Goal: Transaction & Acquisition: Purchase product/service

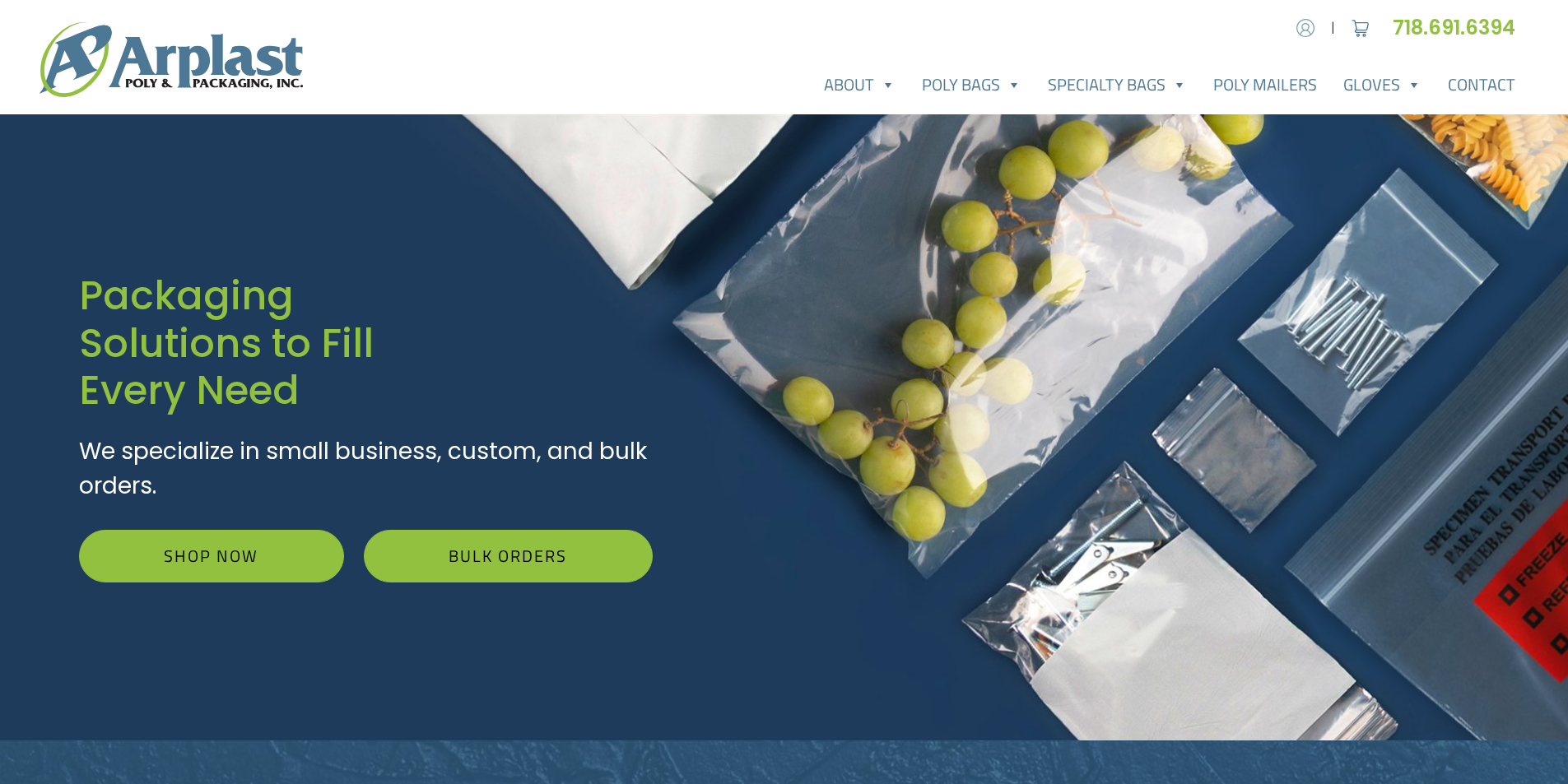
type input "[EMAIL_ADDRESS][DOMAIN_NAME]"
click at [1307, 33] on img at bounding box center [1305, 27] width 24 height 24
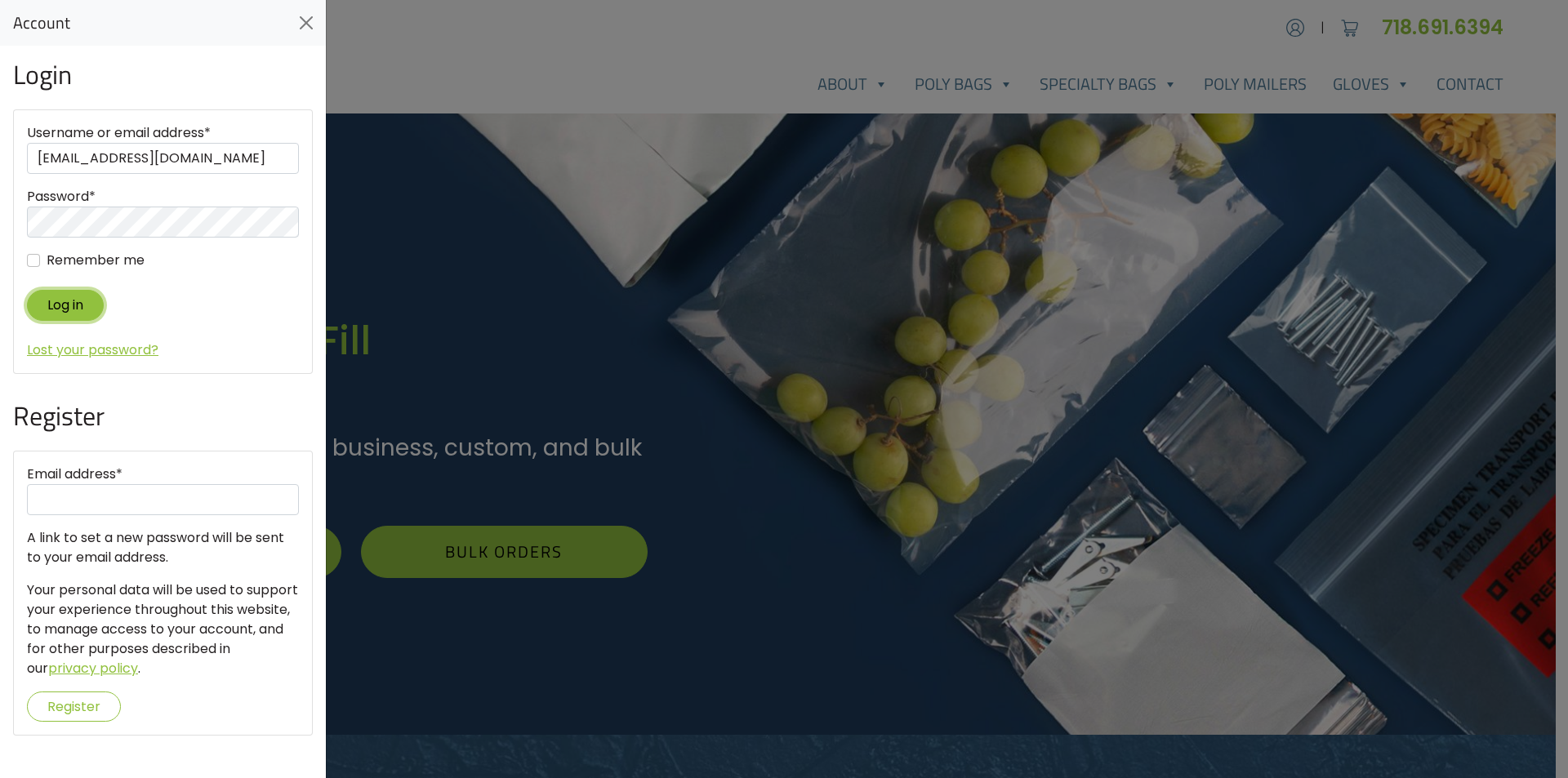
click at [62, 303] on button "Log in" at bounding box center [65, 305] width 77 height 30
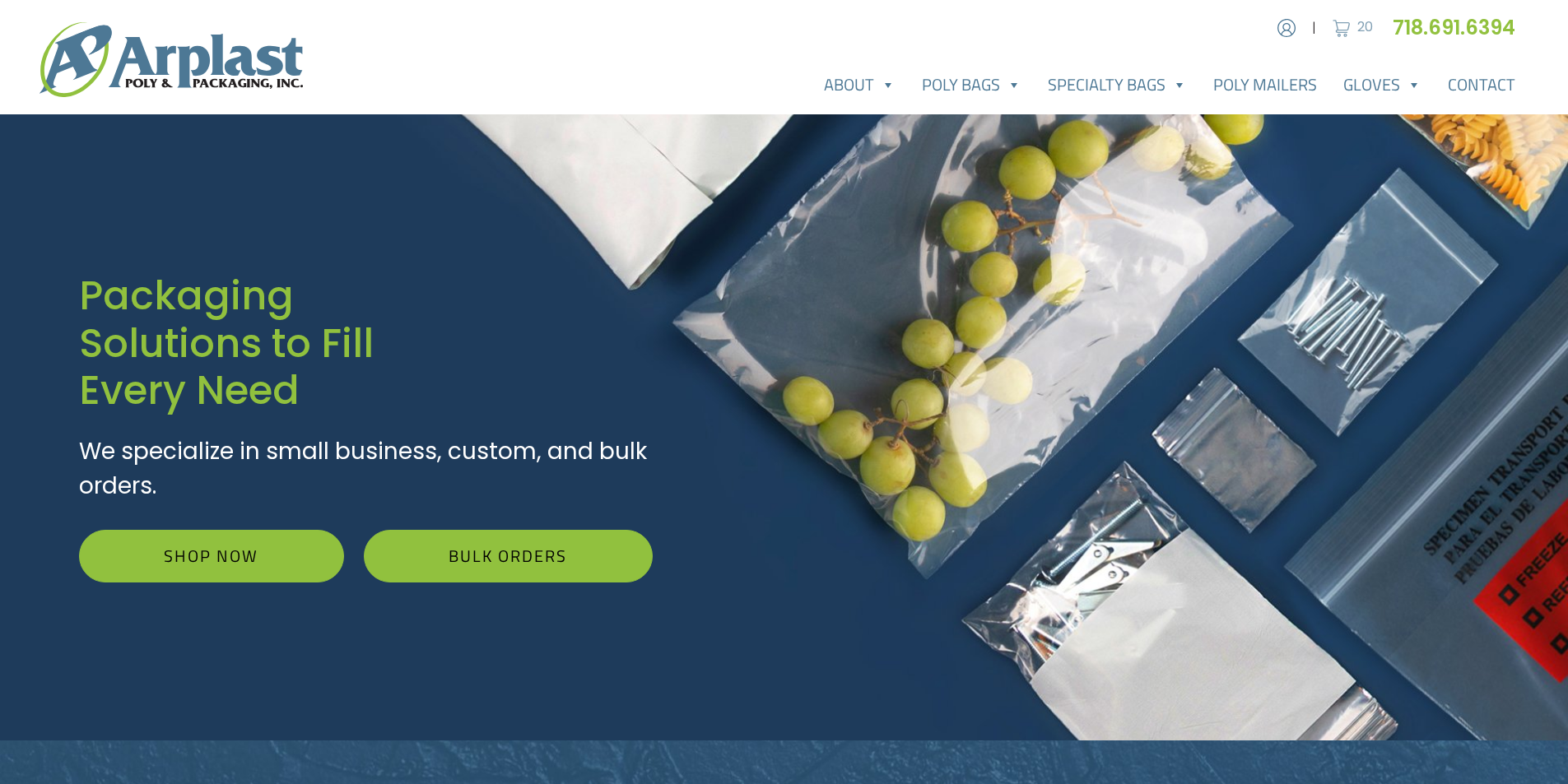
click at [1346, 26] on img at bounding box center [1341, 27] width 24 height 24
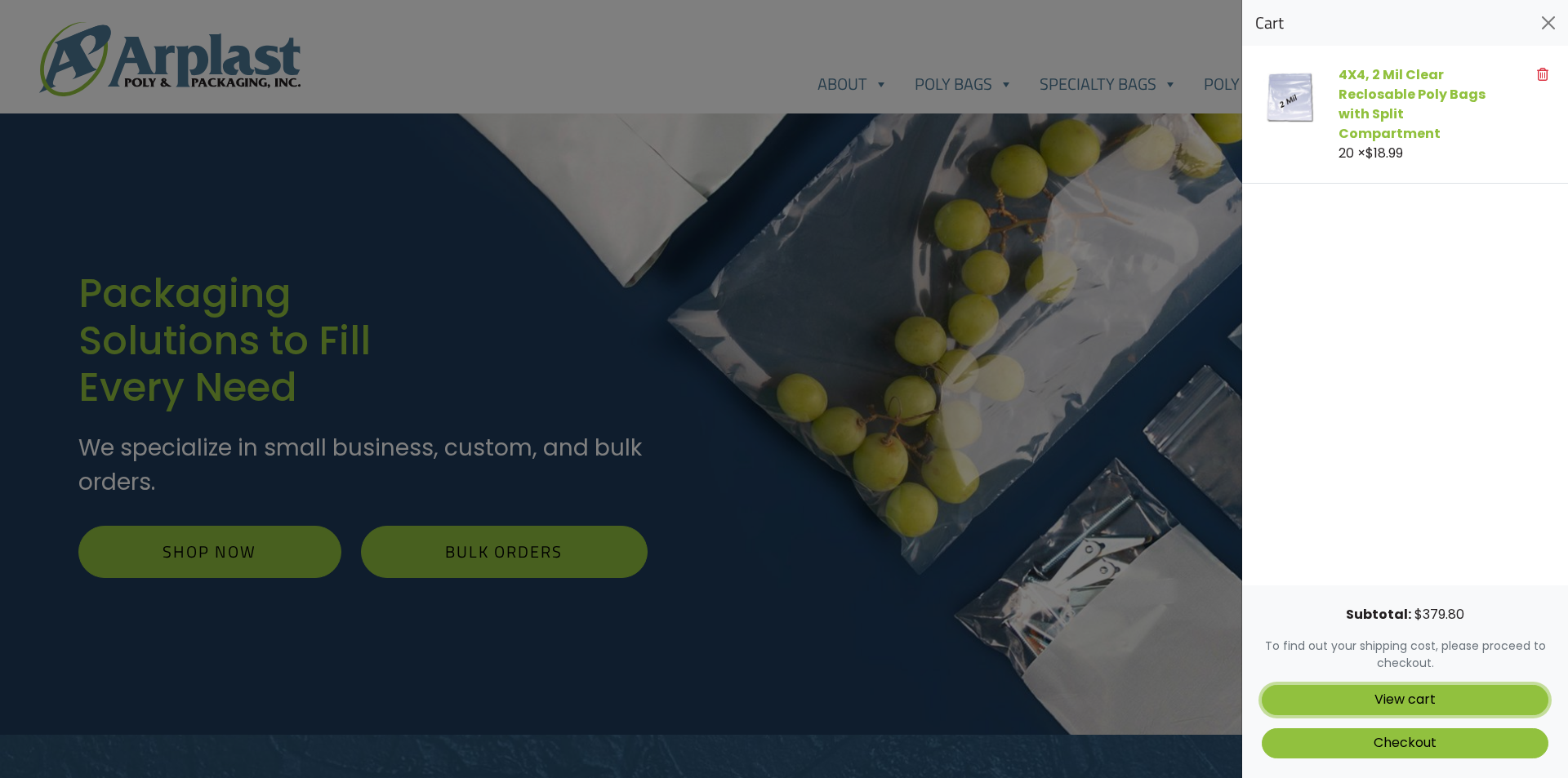
click at [1403, 700] on link "View cart" at bounding box center [1405, 699] width 287 height 30
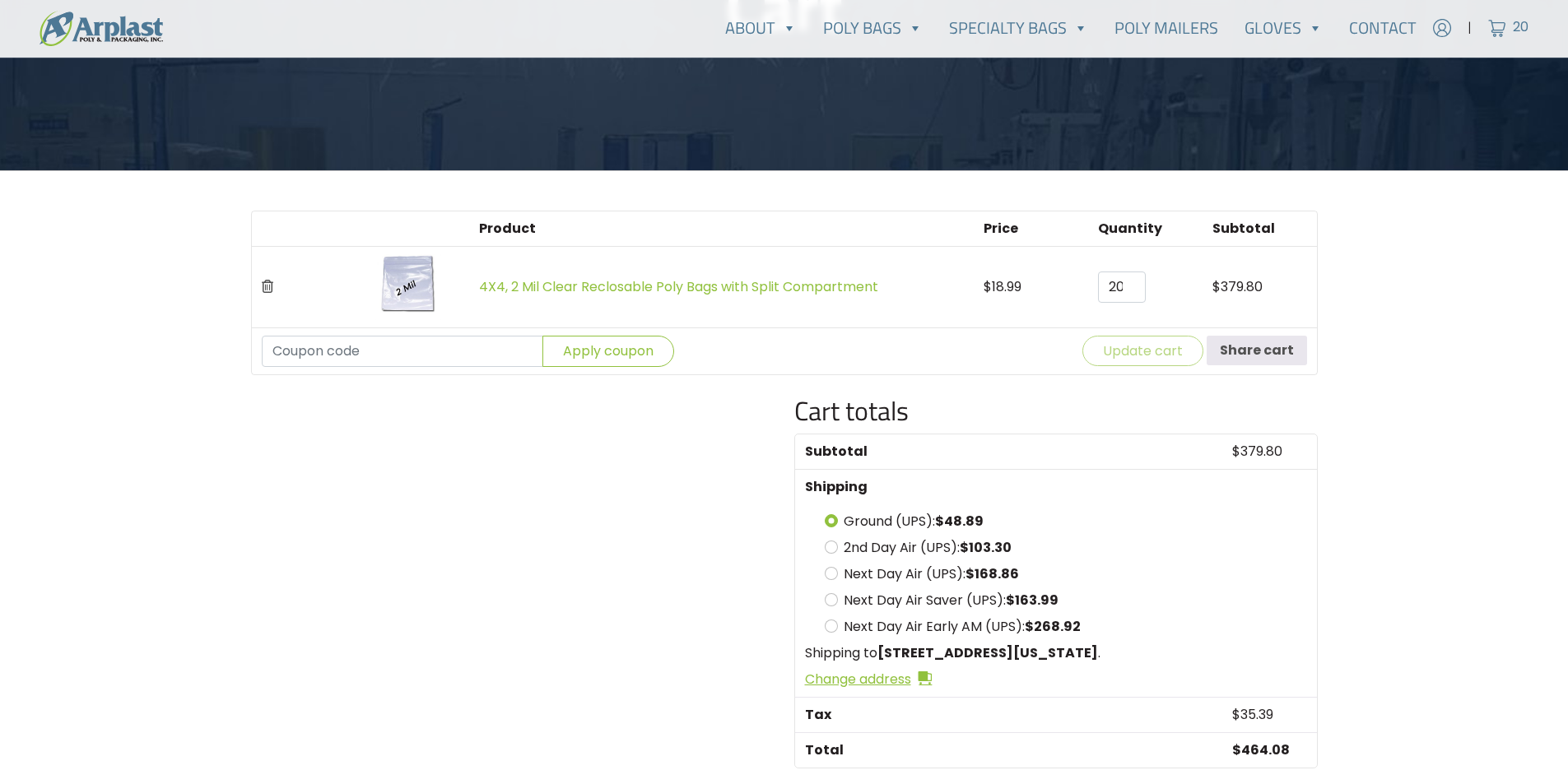
scroll to position [549, 0]
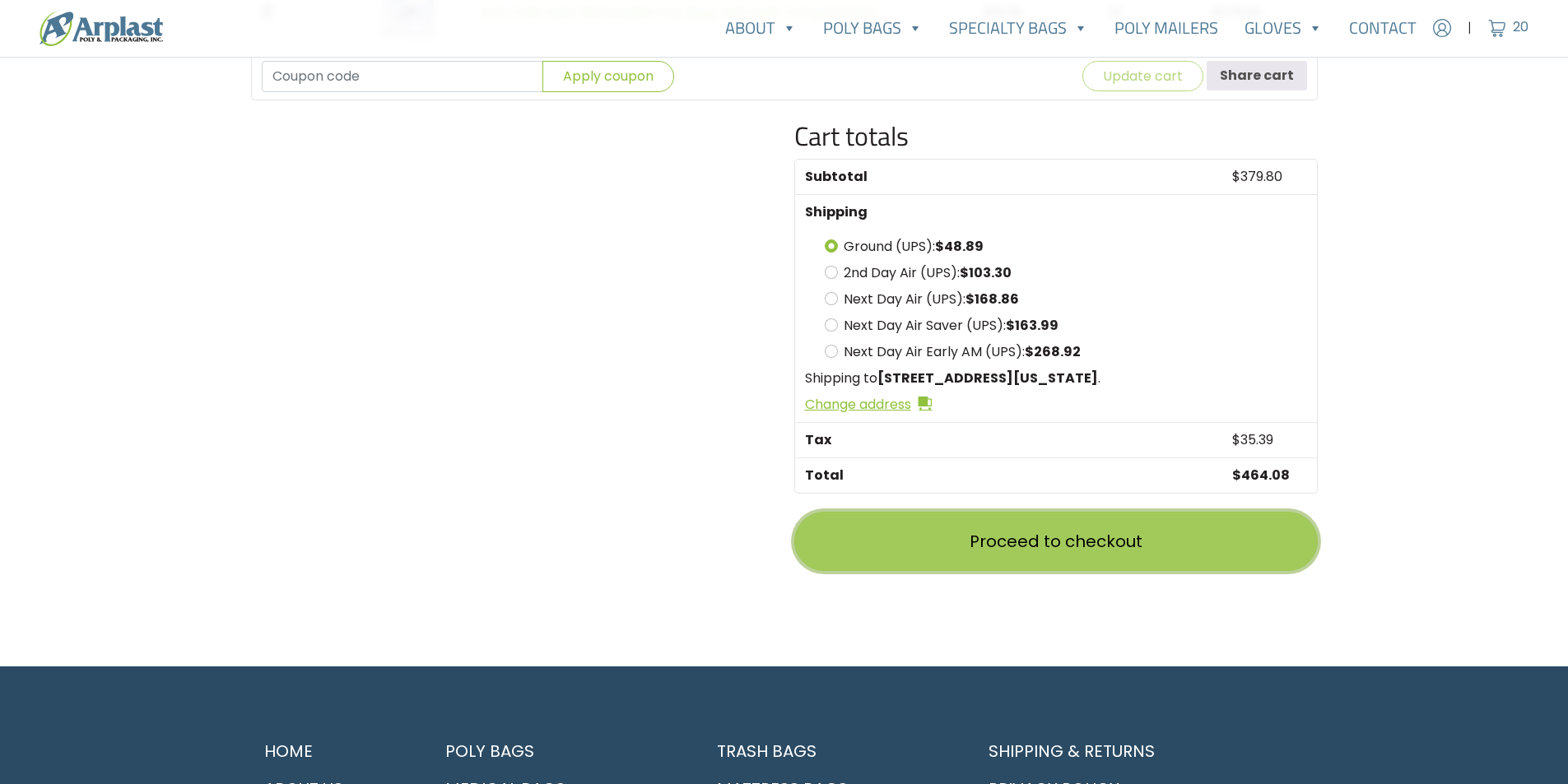
click at [1010, 552] on link "Proceed to checkout" at bounding box center [1057, 542] width 524 height 60
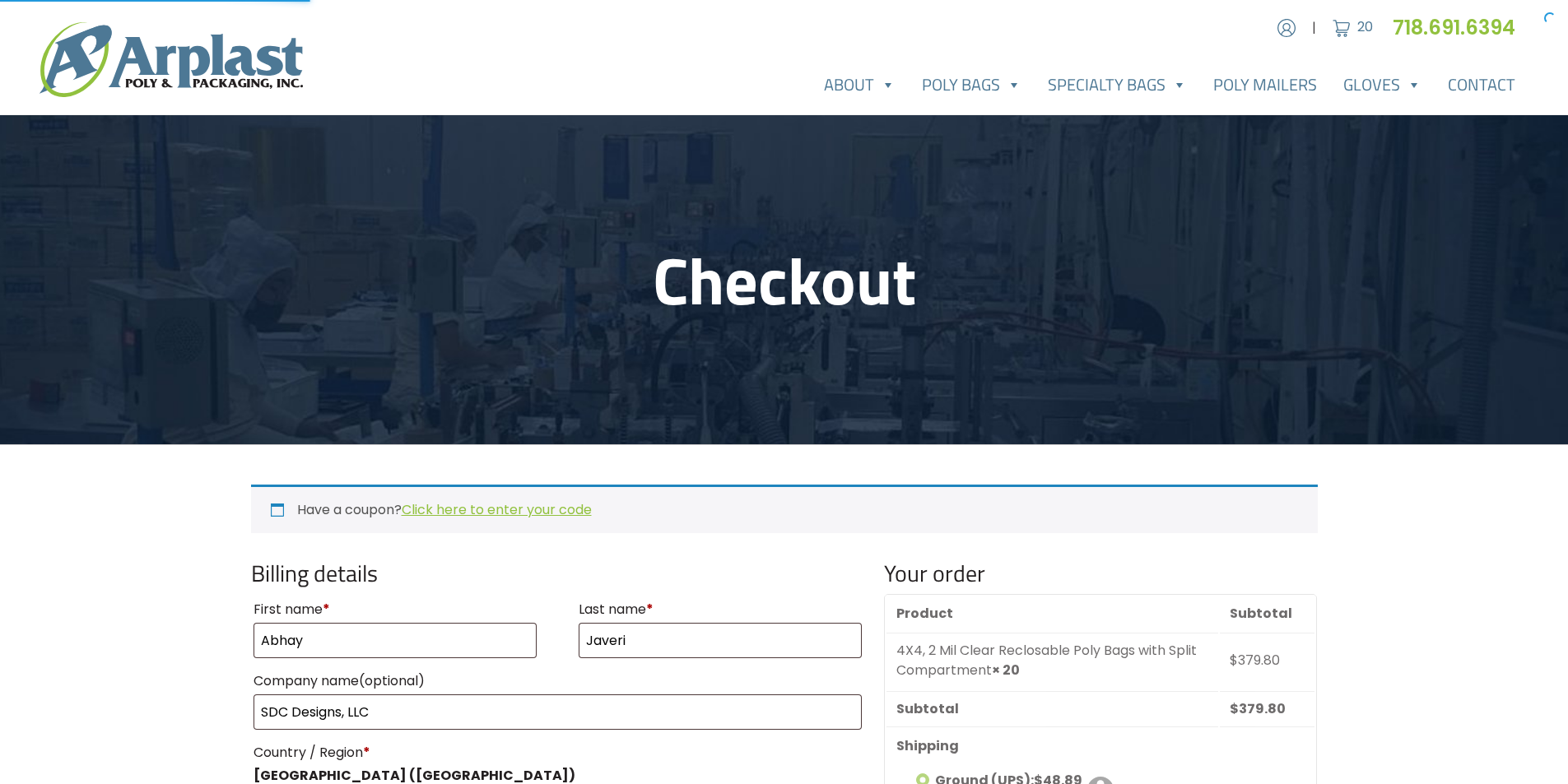
select select "NY"
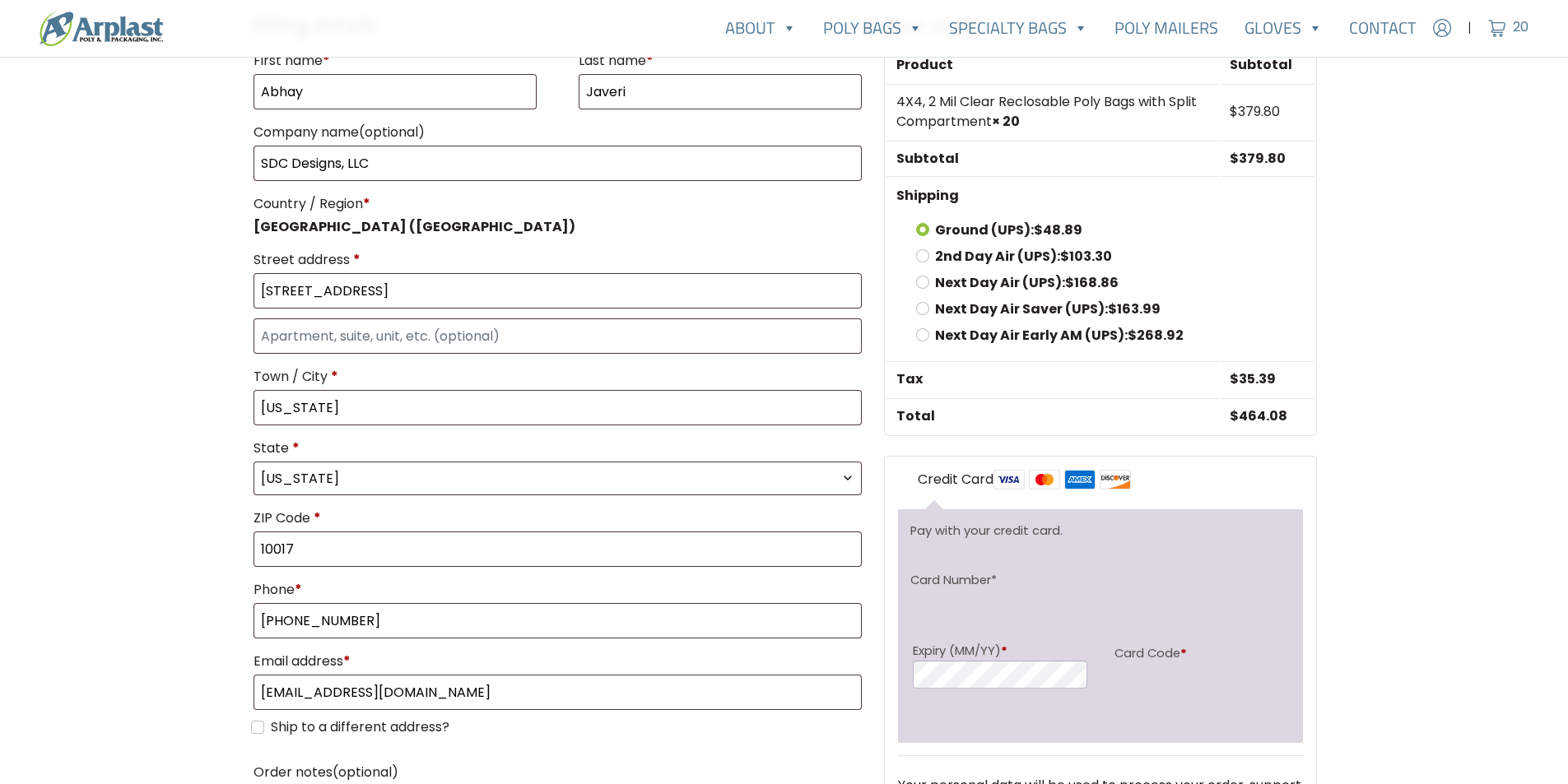
scroll to position [961, 0]
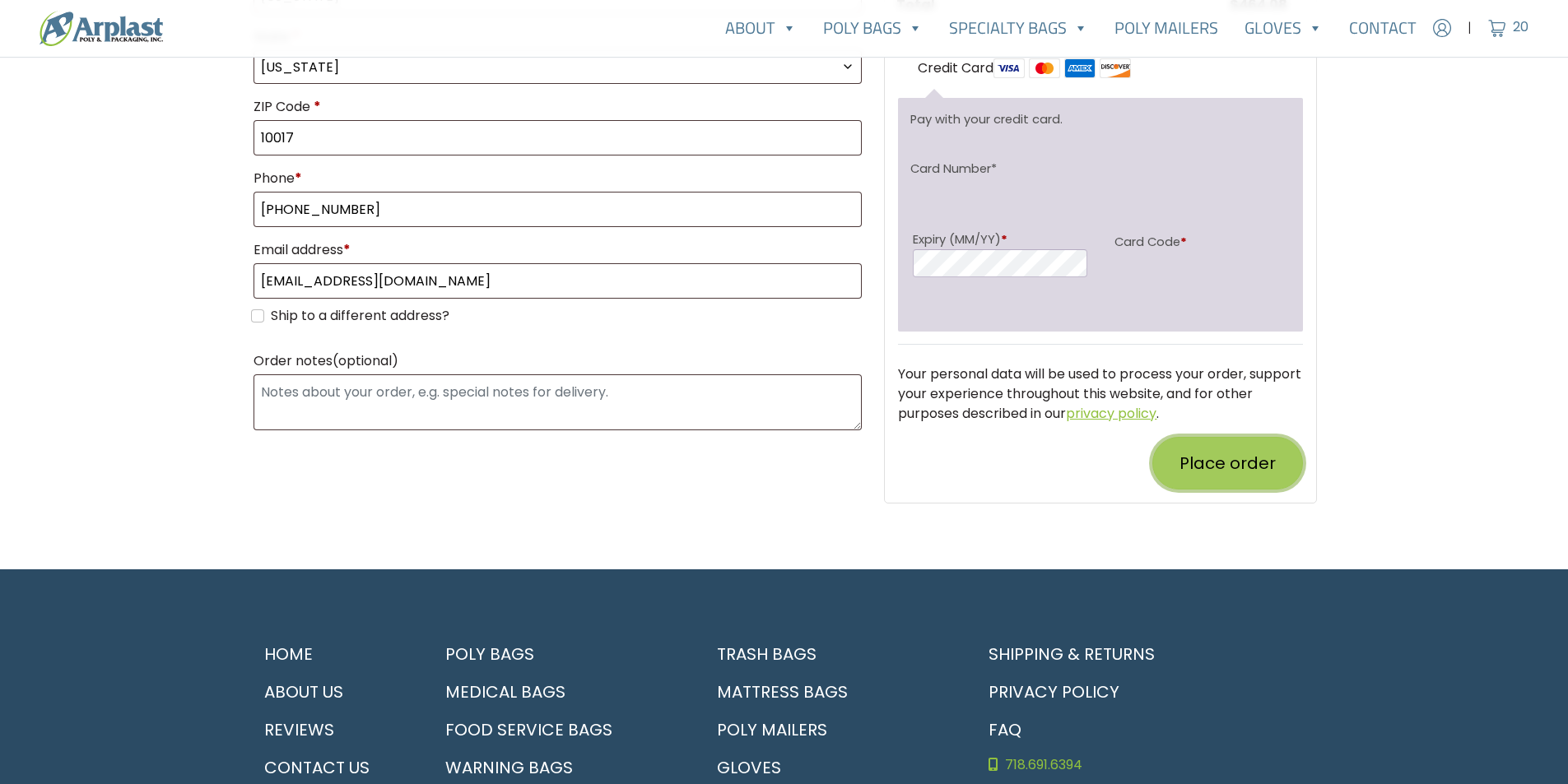
click at [1241, 487] on button "Place order" at bounding box center [1228, 463] width 151 height 53
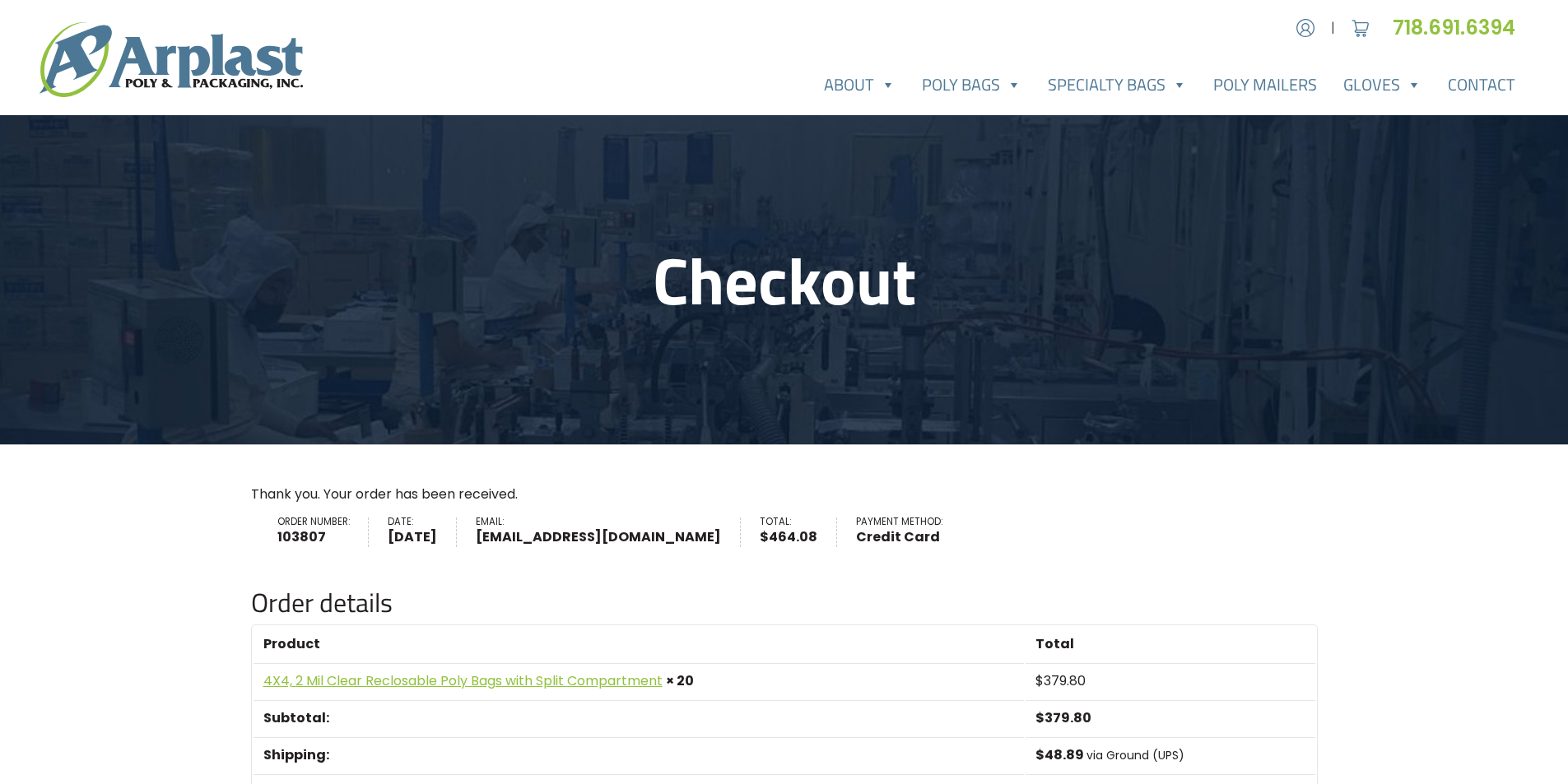
scroll to position [412, 0]
